Goal: Navigation & Orientation: Find specific page/section

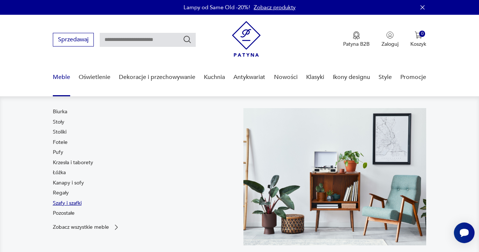
click at [64, 204] on link "Szafy i szafki" at bounding box center [67, 203] width 29 height 7
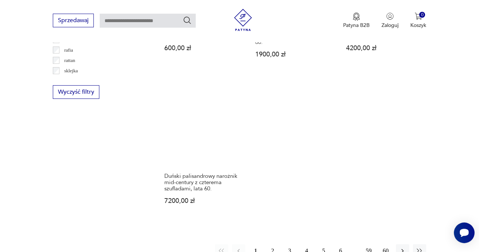
scroll to position [1029, 0]
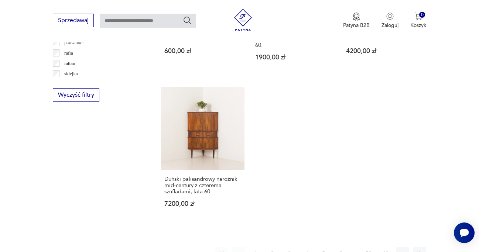
click at [270, 247] on button "2" at bounding box center [272, 253] width 13 height 13
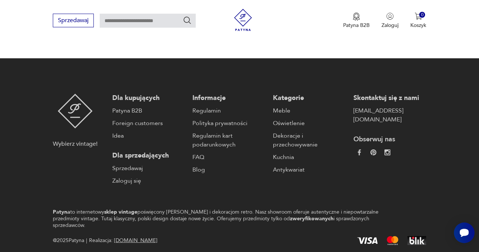
scroll to position [1102, 0]
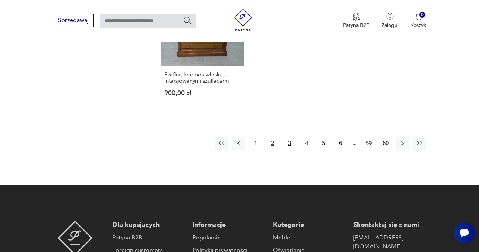
click at [293, 137] on button "3" at bounding box center [289, 143] width 13 height 13
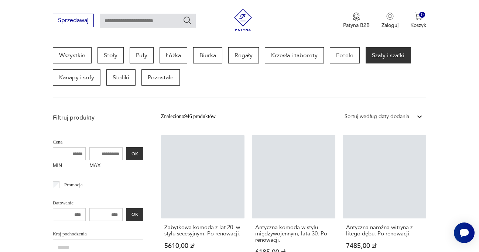
scroll to position [196, 0]
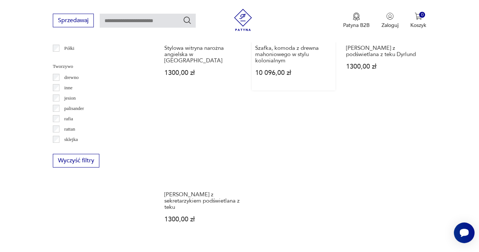
scroll to position [1113, 0]
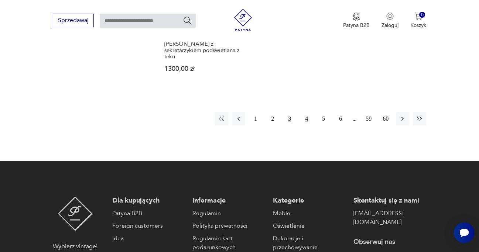
click at [306, 112] on button "4" at bounding box center [306, 118] width 13 height 13
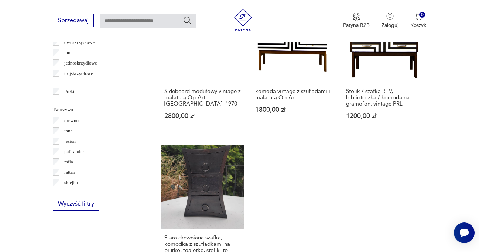
scroll to position [1064, 0]
